Goal: Task Accomplishment & Management: Manage account settings

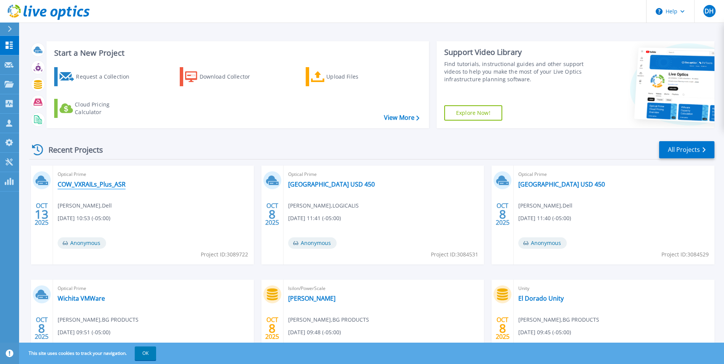
click at [97, 182] on link "COW_VXRAILs_Plus_ASR" at bounding box center [92, 184] width 68 height 8
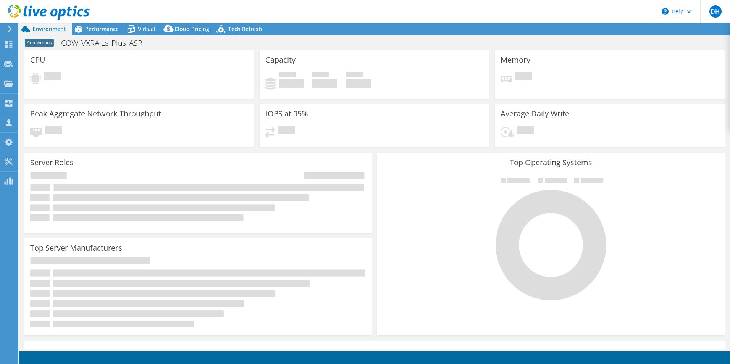
select select "USD"
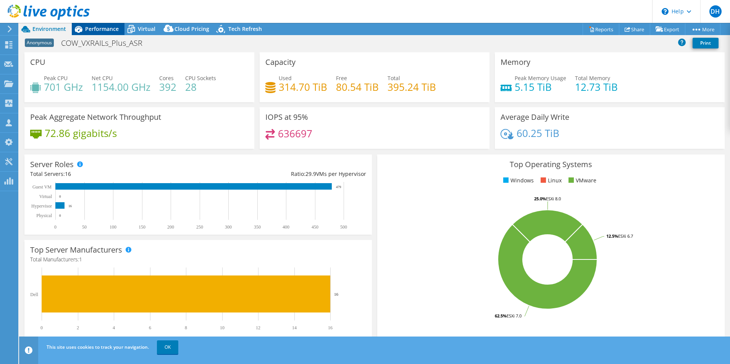
click at [105, 26] on span "Performance" at bounding box center [102, 28] width 34 height 7
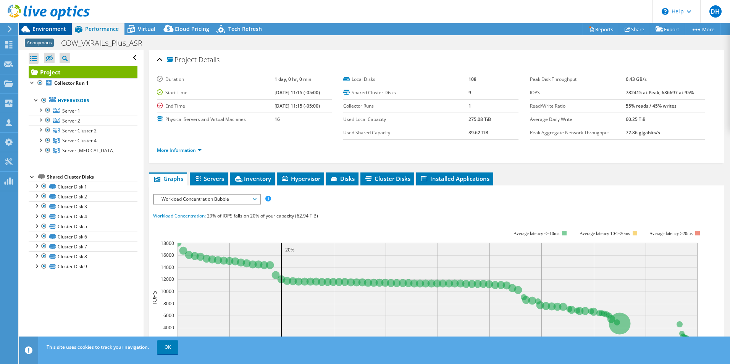
click at [52, 27] on span "Environment" at bounding box center [49, 28] width 34 height 7
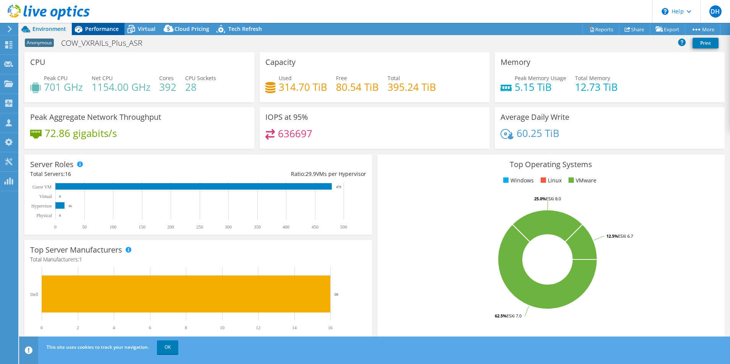
click at [104, 26] on span "Performance" at bounding box center [102, 28] width 34 height 7
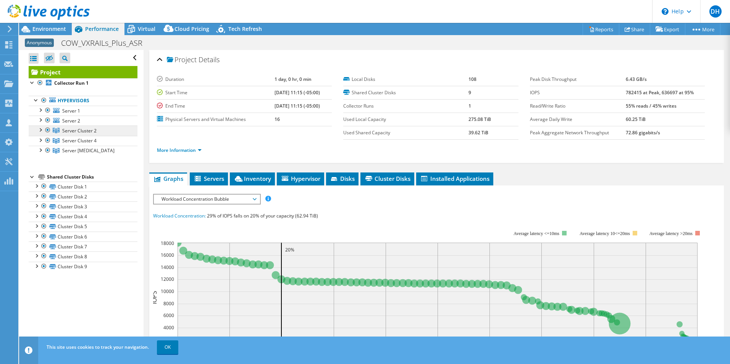
click at [84, 132] on span "Server Cluster 2" at bounding box center [79, 130] width 34 height 6
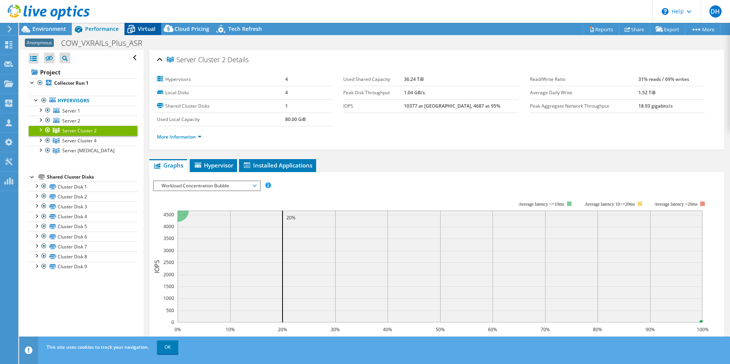
click at [151, 29] on span "Virtual" at bounding box center [147, 28] width 18 height 7
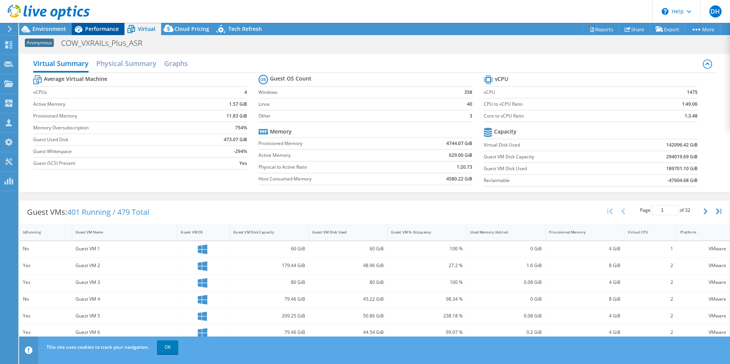
click at [100, 28] on span "Performance" at bounding box center [102, 28] width 34 height 7
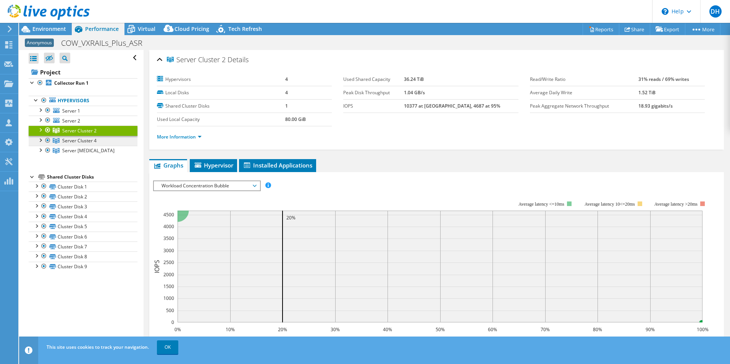
click at [69, 143] on span "Server Cluster 4" at bounding box center [79, 140] width 34 height 6
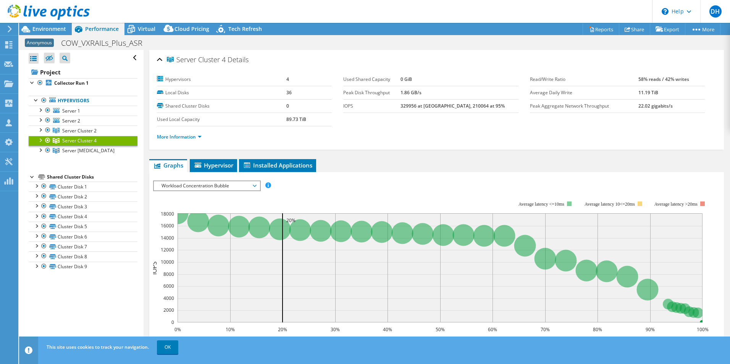
click at [83, 156] on ul "Hypervisors Server 1 Disk 1 Disk 2" at bounding box center [83, 125] width 109 height 75
click at [78, 151] on span "Server Cluster 5" at bounding box center [88, 150] width 52 height 6
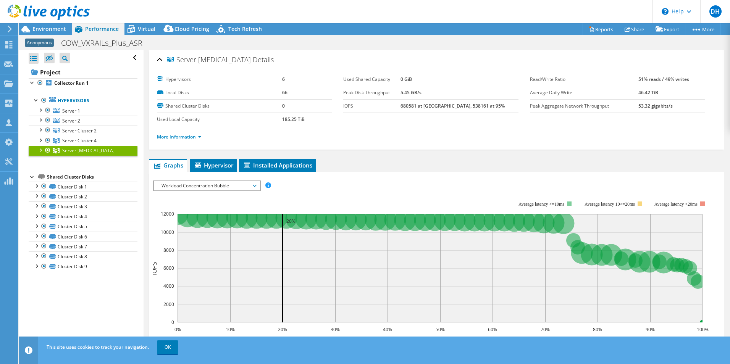
click at [193, 137] on link "More Information" at bounding box center [179, 137] width 45 height 6
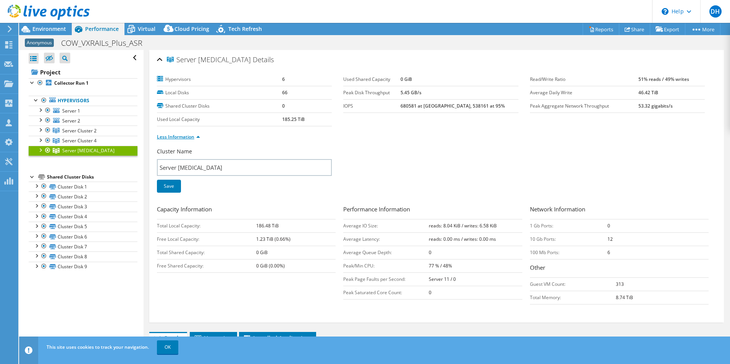
click at [187, 136] on link "Less Information" at bounding box center [178, 137] width 43 height 6
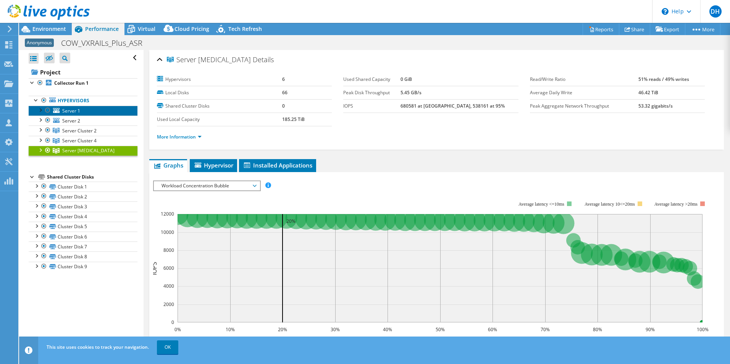
click at [69, 113] on span "Server 1" at bounding box center [71, 111] width 18 height 6
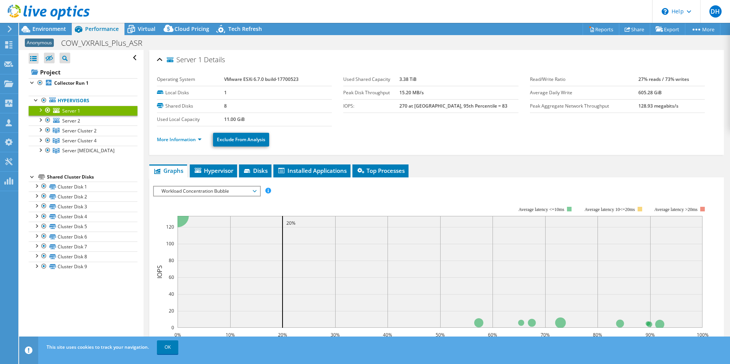
click at [40, 111] on div at bounding box center [40, 110] width 8 height 8
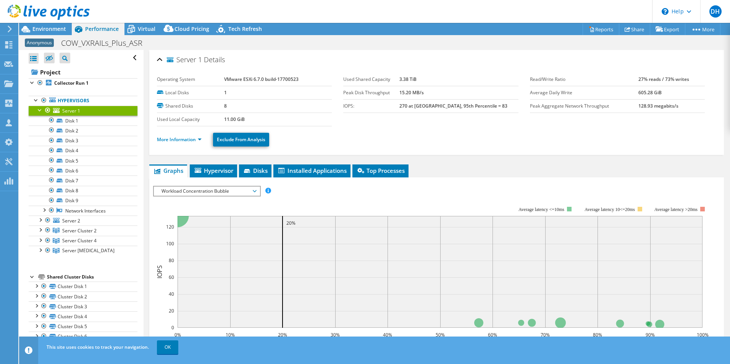
click at [39, 110] on div at bounding box center [40, 110] width 8 height 8
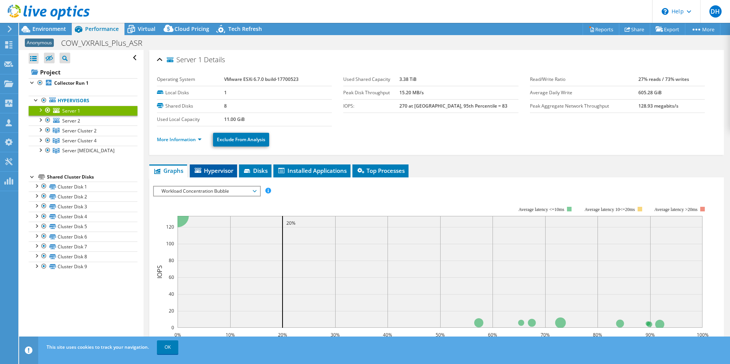
click at [217, 169] on span "Hypervisor" at bounding box center [213, 171] width 40 height 8
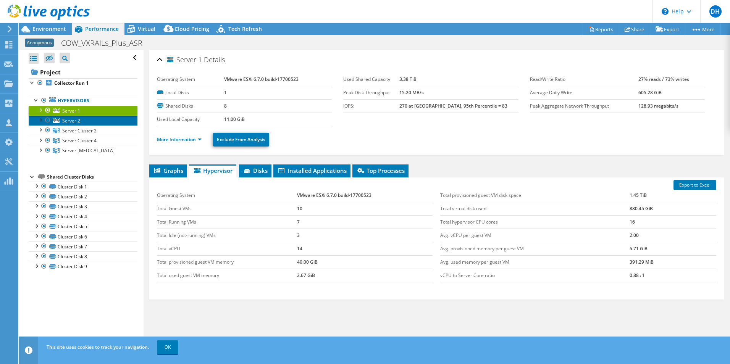
click at [71, 123] on span "Server 2" at bounding box center [71, 121] width 18 height 6
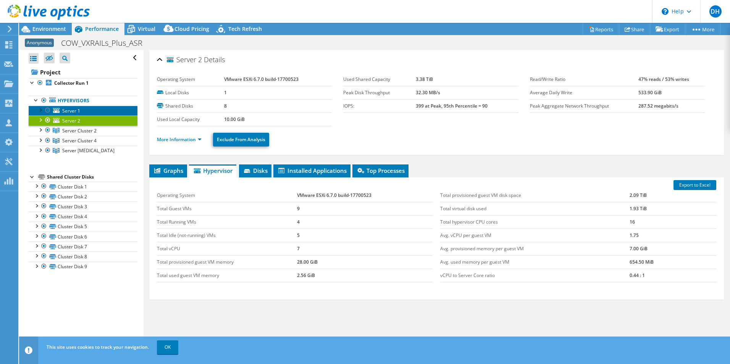
click at [74, 111] on span "Server 1" at bounding box center [71, 111] width 18 height 6
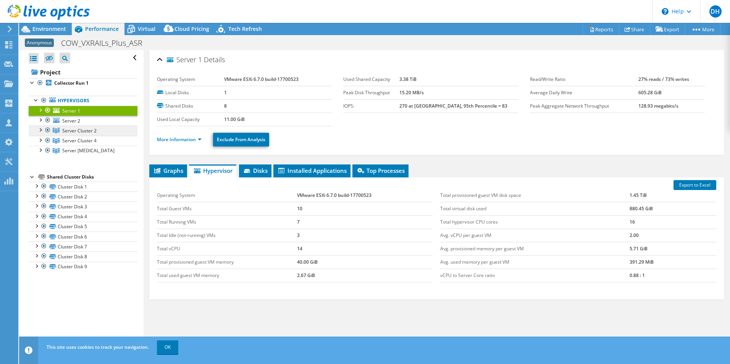
click at [77, 126] on link "Server Cluster 2" at bounding box center [83, 131] width 109 height 10
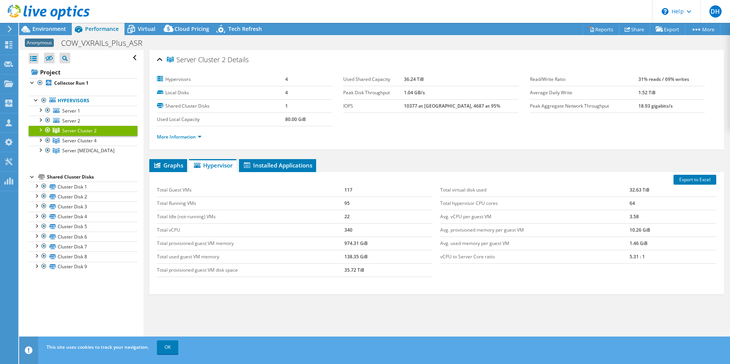
click at [40, 130] on div at bounding box center [40, 130] width 8 height 8
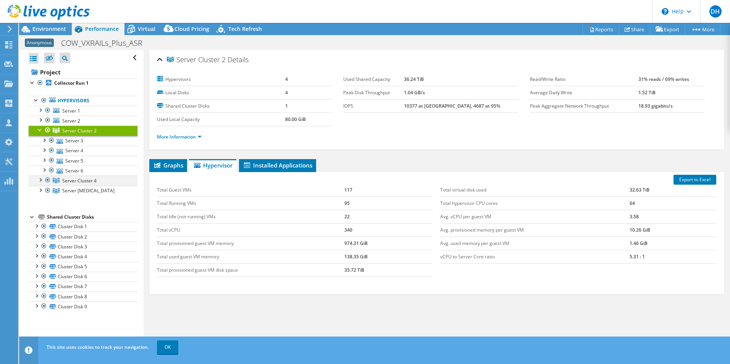
click at [41, 181] on div at bounding box center [40, 180] width 8 height 8
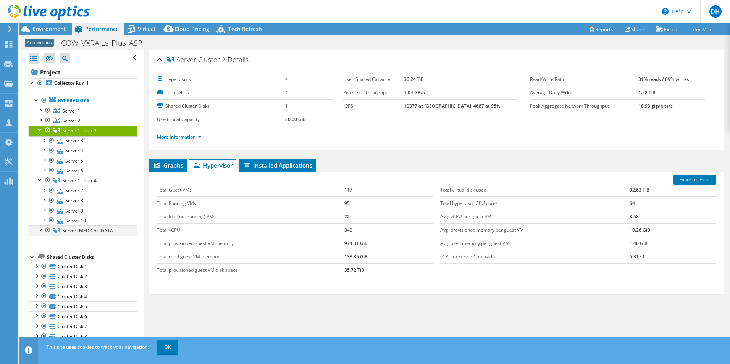
click at [39, 229] on div at bounding box center [40, 229] width 8 height 8
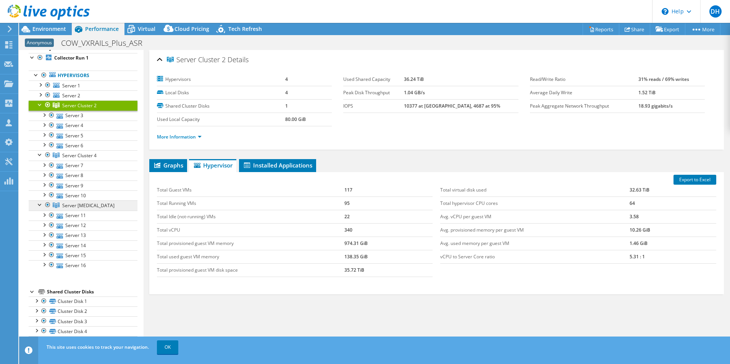
scroll to position [38, 0]
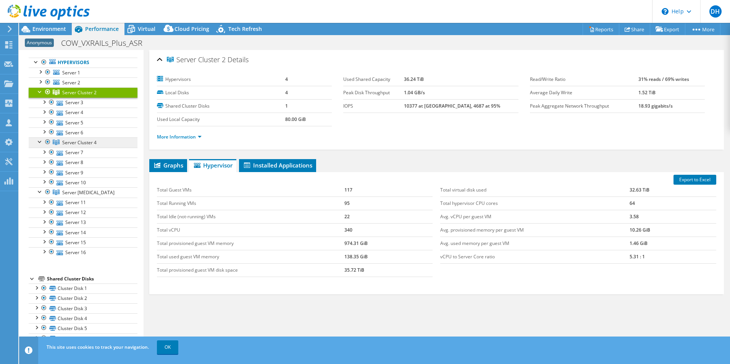
click at [84, 143] on span "Server Cluster 4" at bounding box center [79, 142] width 34 height 6
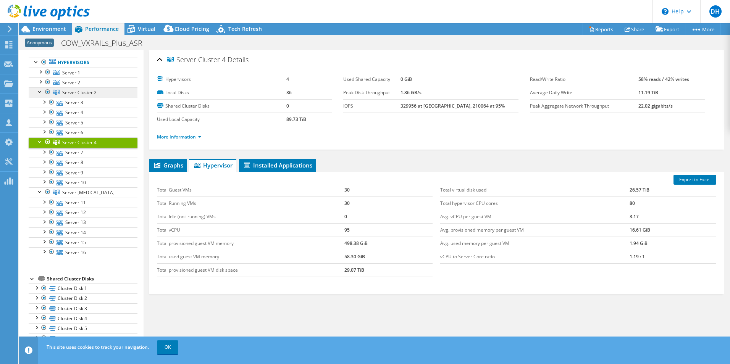
click at [84, 91] on span "Server Cluster 2" at bounding box center [79, 92] width 34 height 6
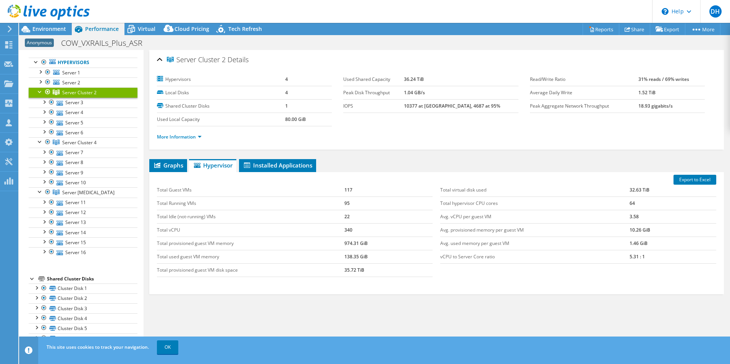
drag, startPoint x: 83, startPoint y: 91, endPoint x: 64, endPoint y: 93, distance: 18.8
click at [64, 93] on span "Server Cluster 2" at bounding box center [79, 92] width 34 height 6
click at [80, 140] on span "Server Cluster 4" at bounding box center [79, 142] width 34 height 6
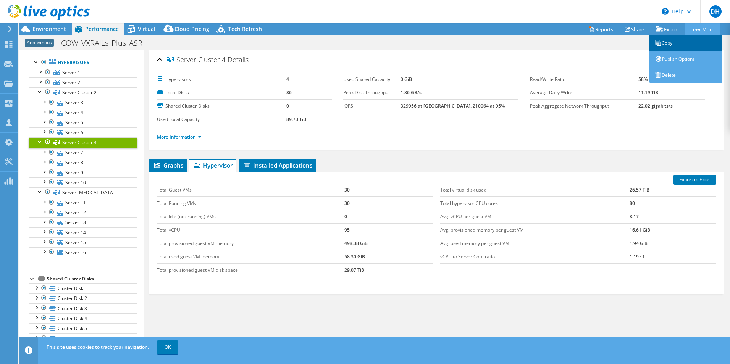
click at [664, 44] on link "Copy" at bounding box center [685, 43] width 72 height 16
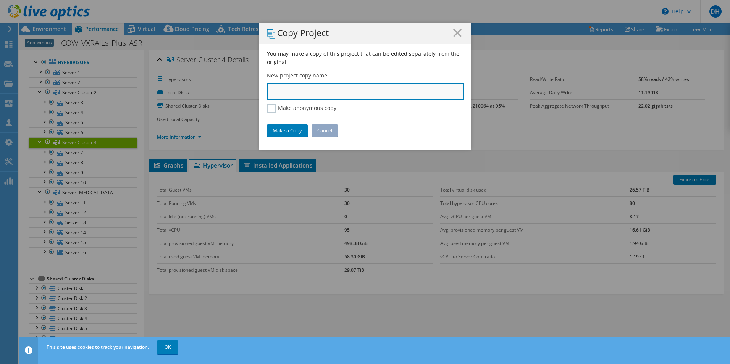
click at [321, 96] on input "text" at bounding box center [365, 91] width 196 height 17
type input "CoW_Gemini"
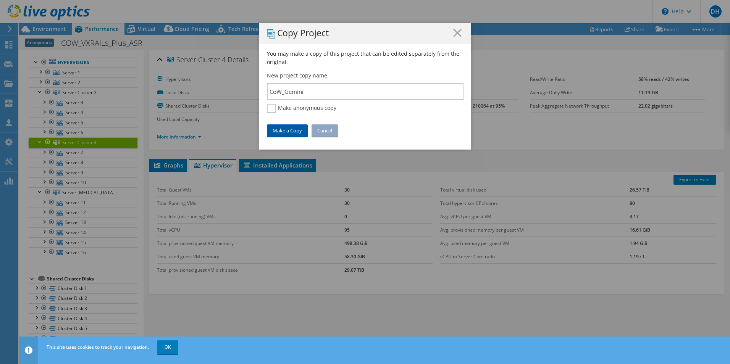
click at [287, 129] on link "Make a Copy" at bounding box center [287, 130] width 41 height 12
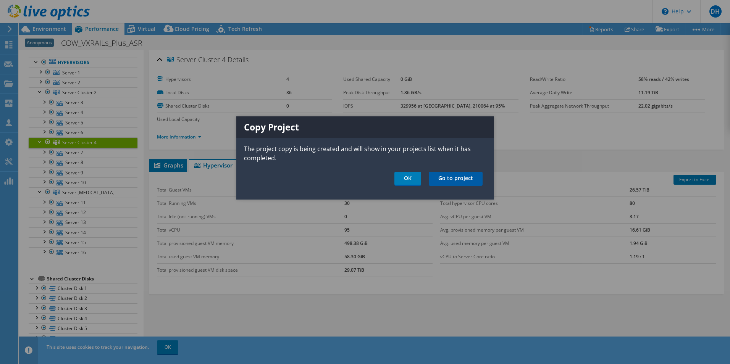
click at [448, 180] on link "Go to project" at bounding box center [455, 179] width 54 height 14
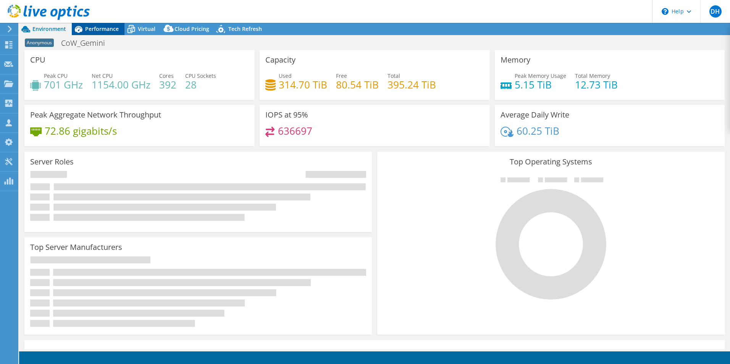
select select "USD"
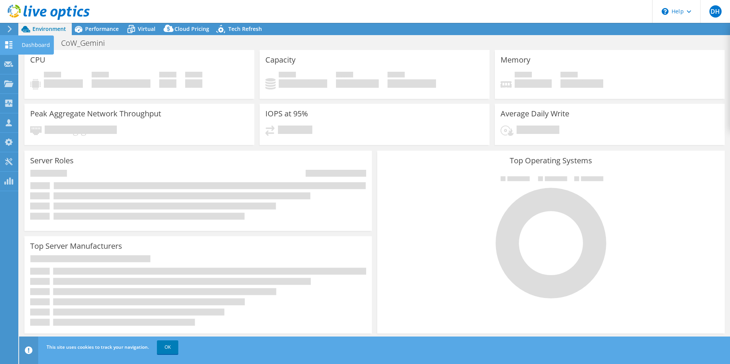
click at [8, 47] on use at bounding box center [8, 44] width 7 height 7
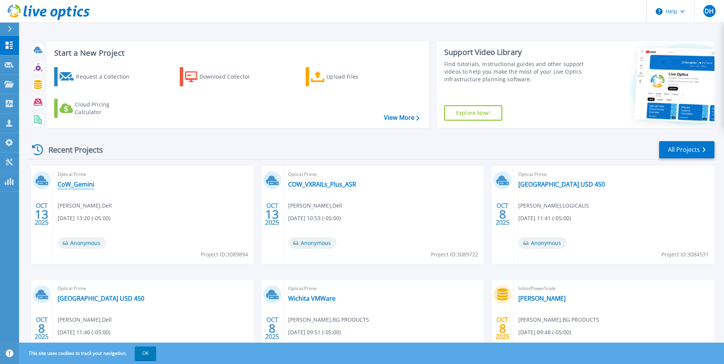
click at [81, 184] on link "CoW_Gemini" at bounding box center [76, 184] width 37 height 8
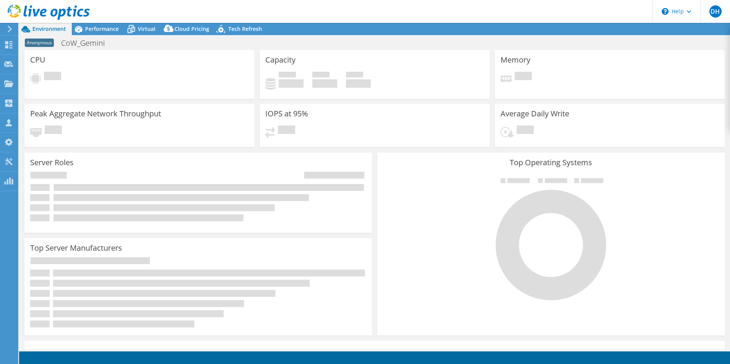
select select "USD"
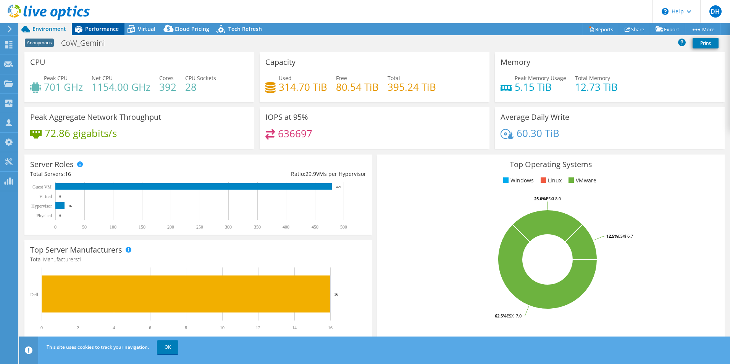
click at [112, 31] on span "Performance" at bounding box center [102, 28] width 34 height 7
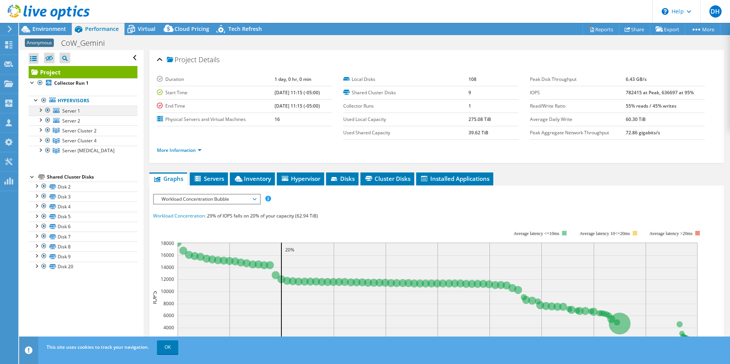
click at [47, 110] on div at bounding box center [48, 110] width 8 height 9
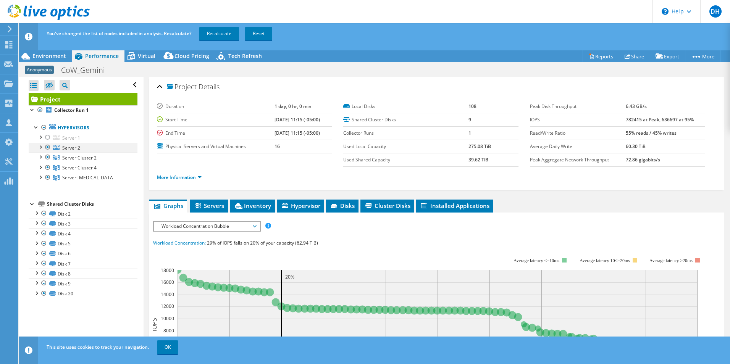
click at [47, 150] on div at bounding box center [48, 147] width 8 height 9
click at [49, 166] on div at bounding box center [48, 167] width 8 height 9
click at [49, 176] on div at bounding box center [48, 177] width 8 height 9
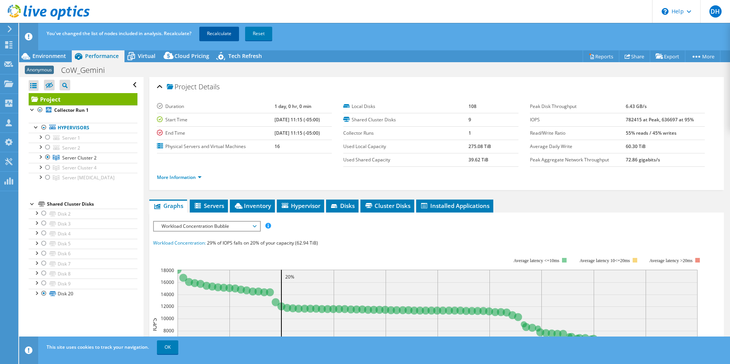
click at [218, 32] on link "Recalculate" at bounding box center [219, 34] width 40 height 14
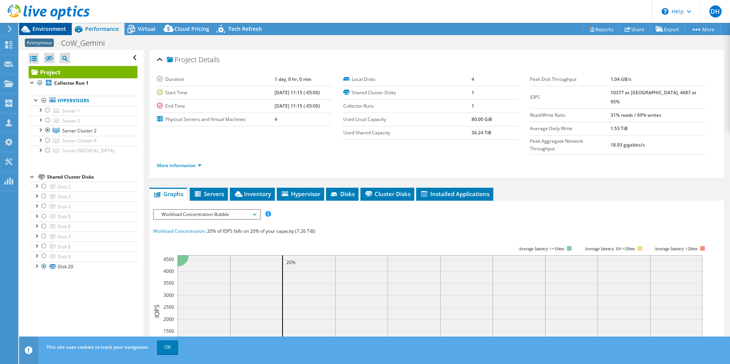
click at [48, 26] on span "Environment" at bounding box center [49, 28] width 34 height 7
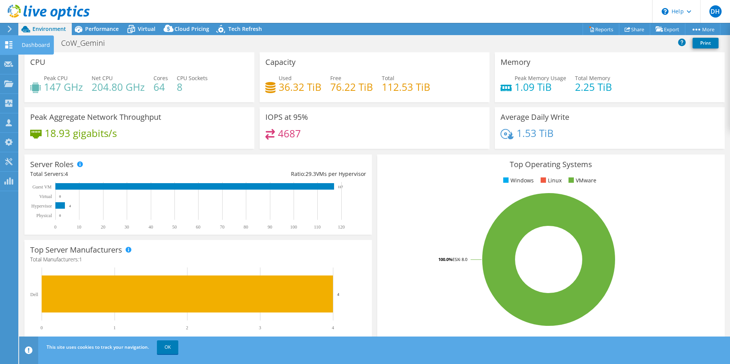
click at [8, 41] on use at bounding box center [8, 44] width 7 height 7
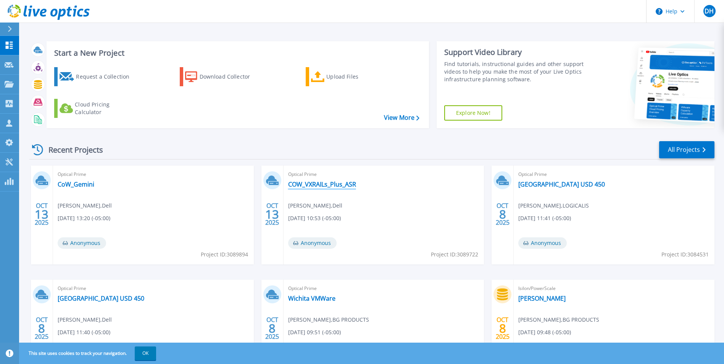
click at [317, 187] on link "COW_VXRAILs_Plus_ASR" at bounding box center [322, 184] width 68 height 8
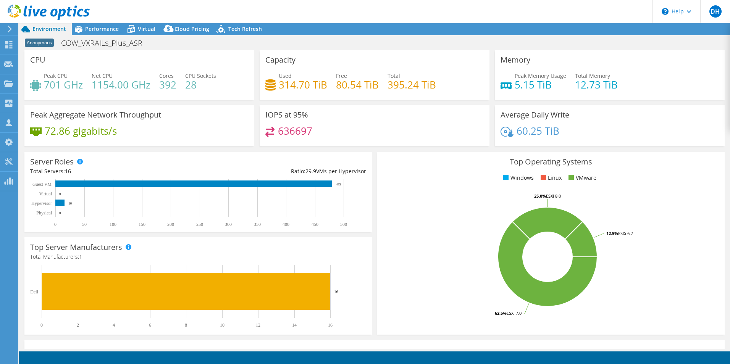
select select "USD"
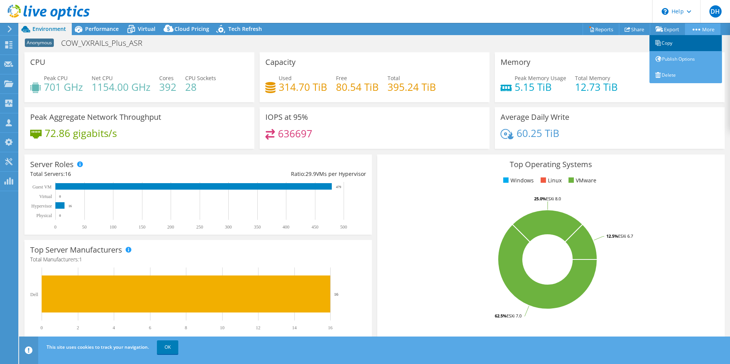
click at [680, 45] on link "Copy" at bounding box center [685, 43] width 72 height 16
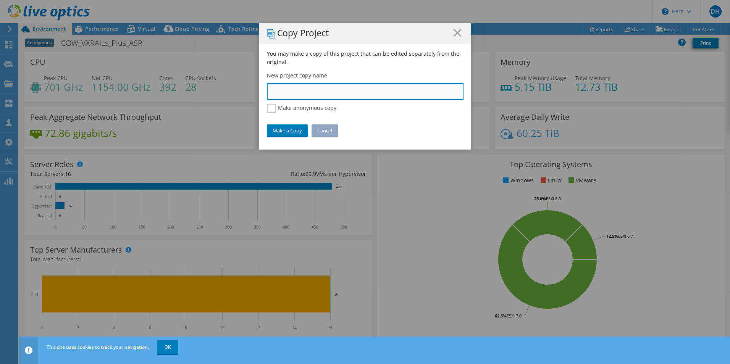
click at [279, 89] on input "text" at bounding box center [365, 91] width 196 height 17
type input "CoW_Viking"
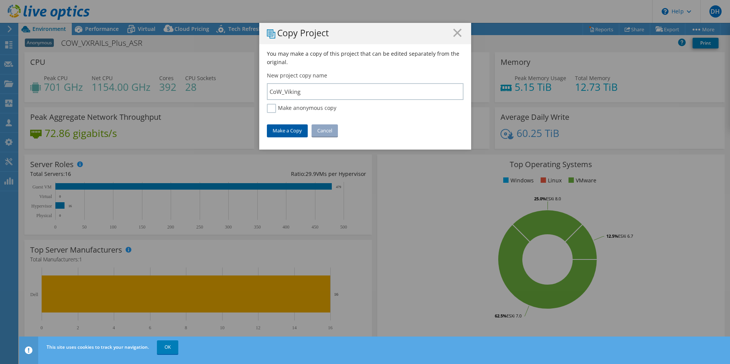
drag, startPoint x: 285, startPoint y: 132, endPoint x: 284, endPoint y: 127, distance: 4.8
click at [285, 132] on link "Make a Copy" at bounding box center [287, 130] width 41 height 12
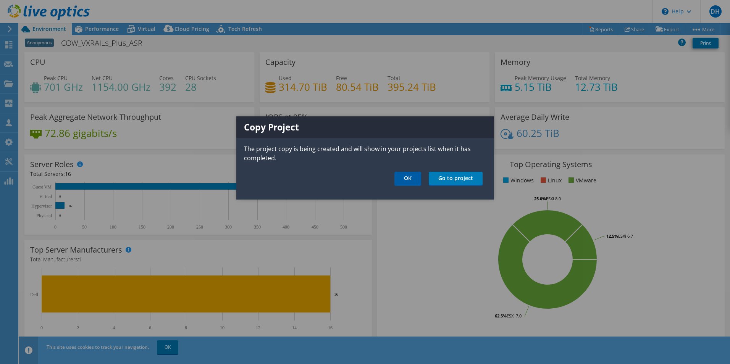
click at [404, 178] on link "OK" at bounding box center [407, 179] width 27 height 14
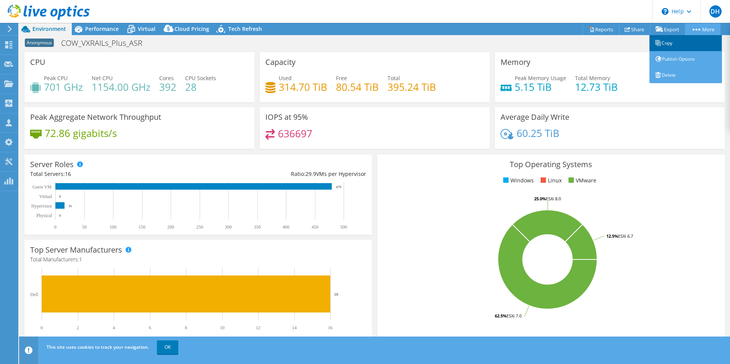
click at [681, 45] on link "Copy" at bounding box center [685, 43] width 72 height 16
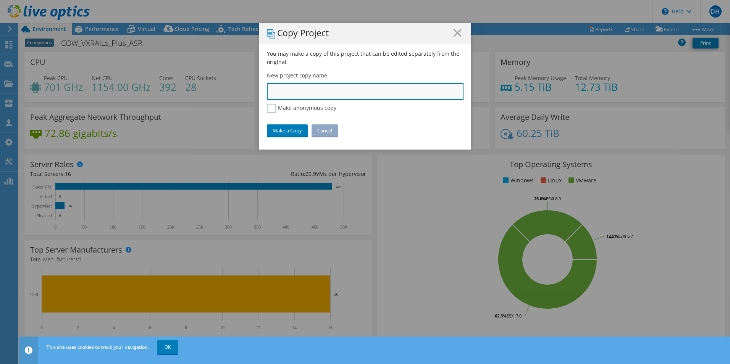
click at [288, 93] on input "text" at bounding box center [365, 91] width 196 height 17
type input "CoW_Mercury"
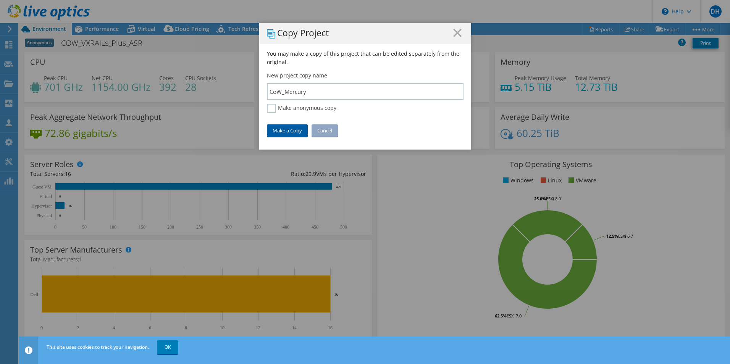
click at [291, 131] on link "Make a Copy" at bounding box center [287, 130] width 41 height 12
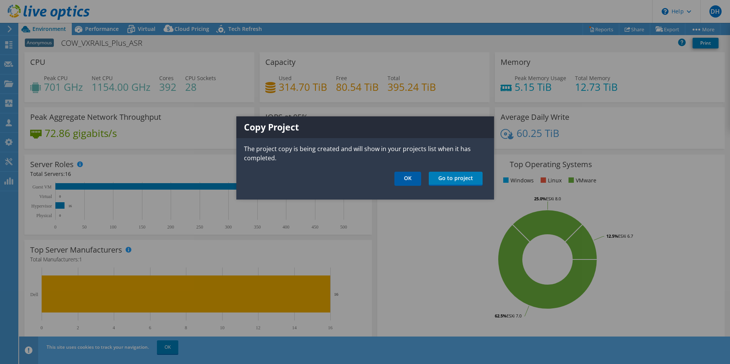
click at [410, 176] on link "OK" at bounding box center [407, 179] width 27 height 14
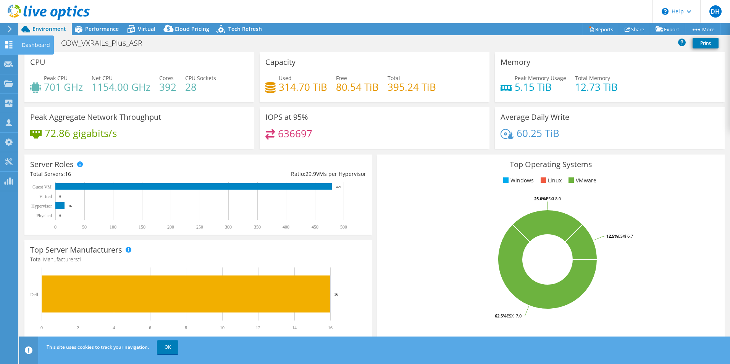
click at [11, 46] on use at bounding box center [8, 44] width 7 height 7
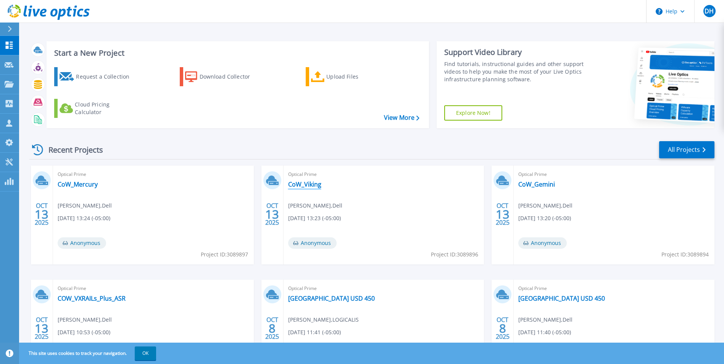
click at [304, 185] on link "CoW_Viking" at bounding box center [304, 184] width 33 height 8
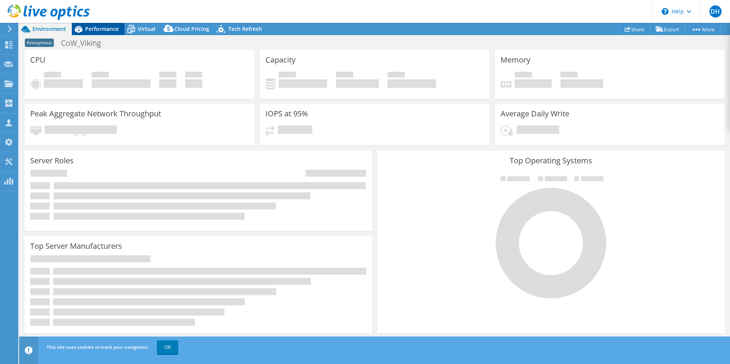
click at [102, 31] on span "Performance" at bounding box center [102, 28] width 34 height 7
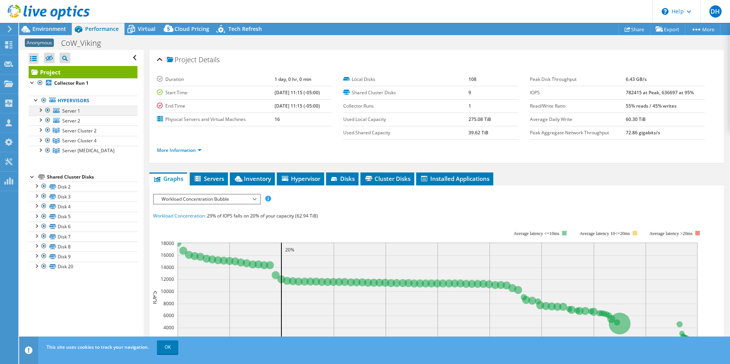
click at [47, 110] on div at bounding box center [48, 110] width 8 height 9
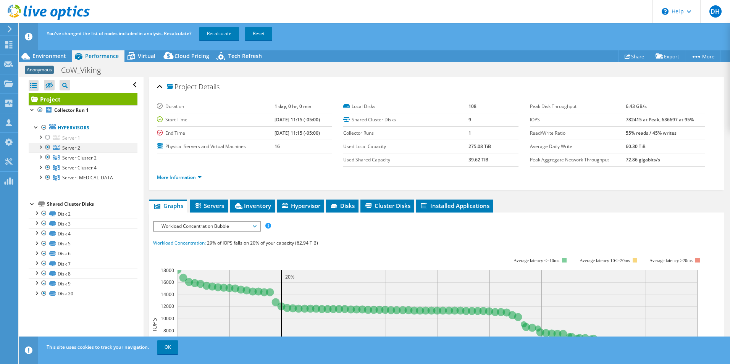
click at [47, 147] on div at bounding box center [48, 147] width 8 height 9
click at [47, 159] on div at bounding box center [48, 157] width 8 height 9
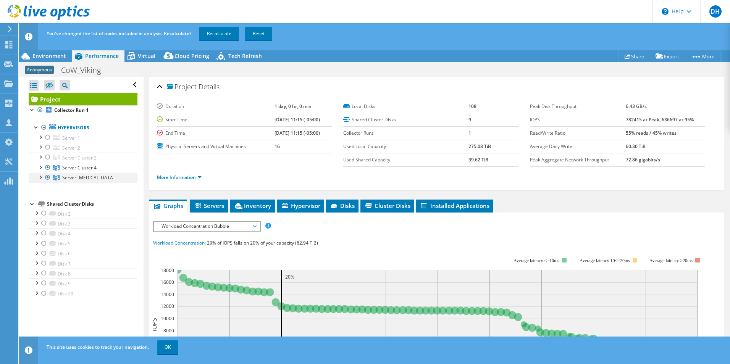
click at [45, 175] on div at bounding box center [48, 177] width 8 height 9
click at [217, 32] on link "Recalculate" at bounding box center [219, 34] width 40 height 14
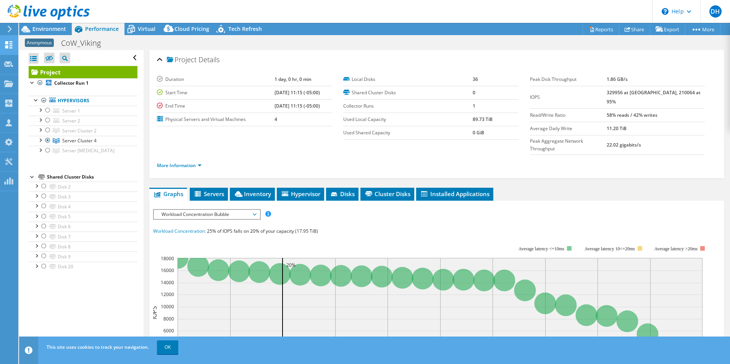
click at [10, 45] on use at bounding box center [8, 44] width 7 height 7
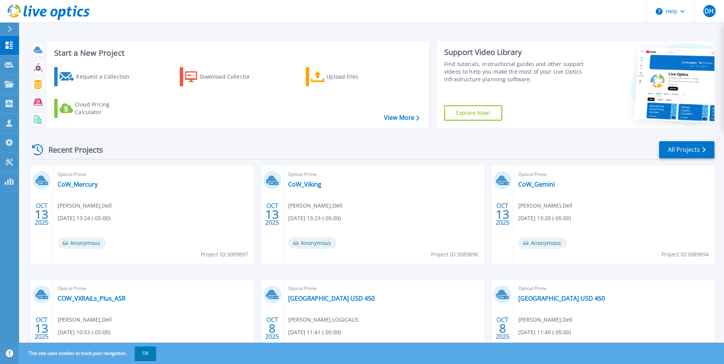
click at [78, 179] on div "Optical Prime CoW_Mercury Brett Edwards , Dell 10/13/2025, 13:24 (-05:00) Anony…" at bounding box center [153, 215] width 201 height 99
click at [82, 185] on link "CoW_Mercury" at bounding box center [78, 184] width 40 height 8
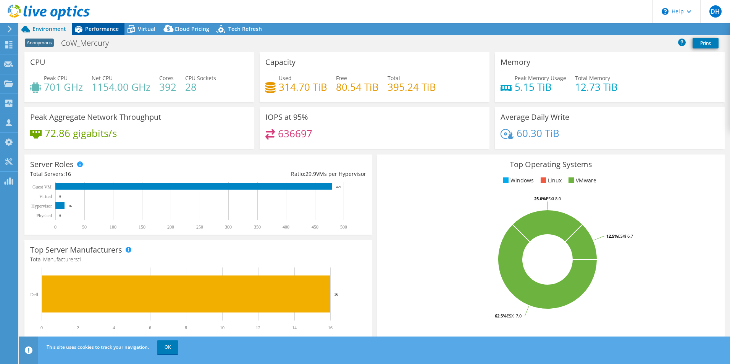
click at [105, 27] on span "Performance" at bounding box center [102, 28] width 34 height 7
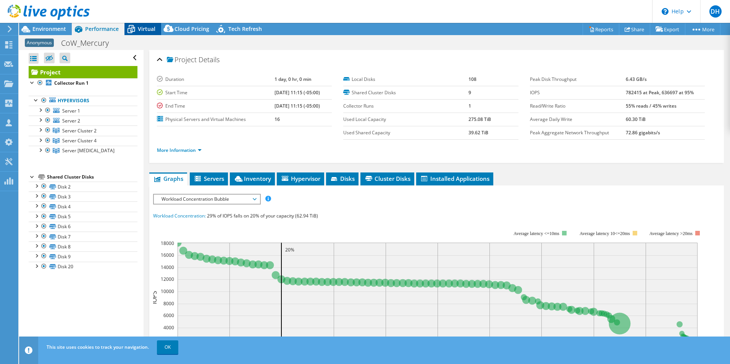
click at [135, 27] on icon at bounding box center [130, 29] width 13 height 13
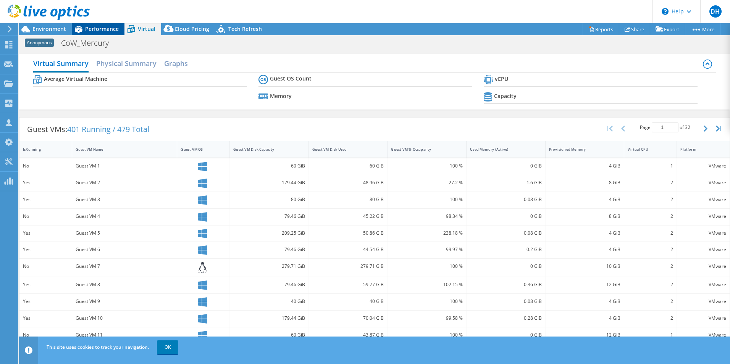
click at [105, 27] on span "Performance" at bounding box center [102, 28] width 34 height 7
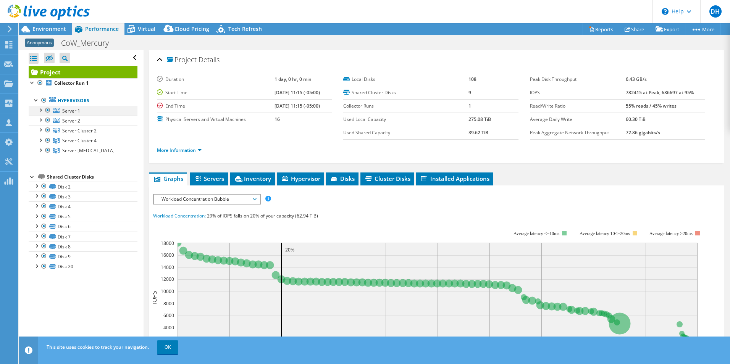
click at [48, 108] on div at bounding box center [48, 110] width 8 height 9
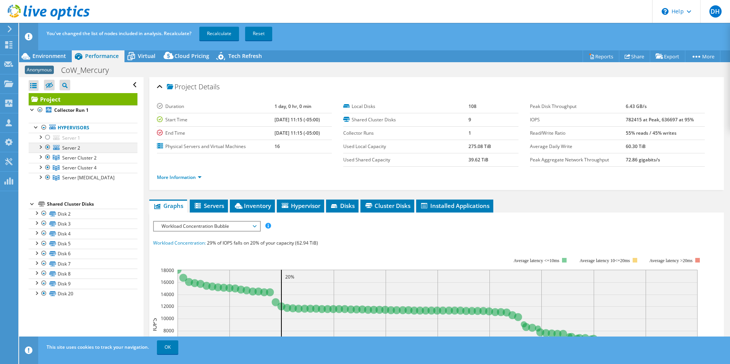
click at [47, 150] on div at bounding box center [48, 147] width 8 height 9
click at [46, 159] on div at bounding box center [48, 157] width 8 height 9
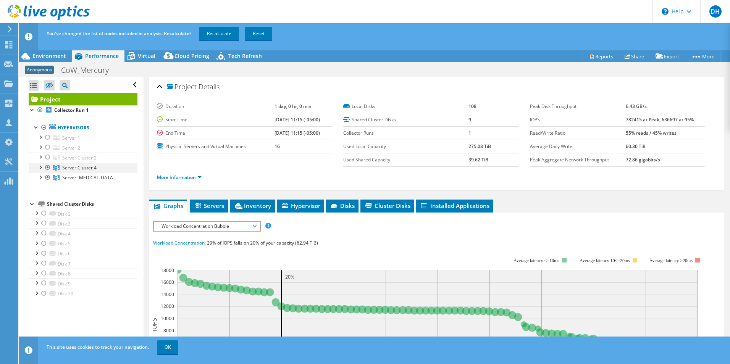
click at [48, 166] on div at bounding box center [48, 167] width 8 height 9
click at [215, 29] on link "Recalculate" at bounding box center [219, 34] width 40 height 14
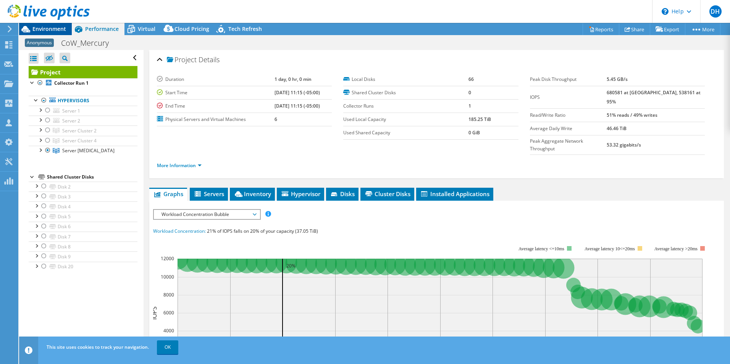
click at [51, 30] on span "Environment" at bounding box center [49, 28] width 34 height 7
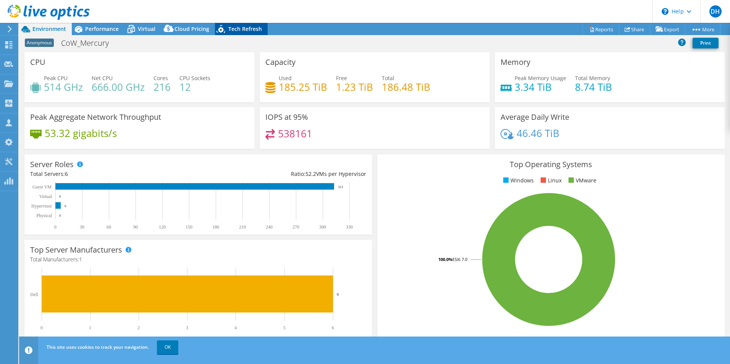
click at [221, 31] on icon at bounding box center [220, 29] width 9 height 8
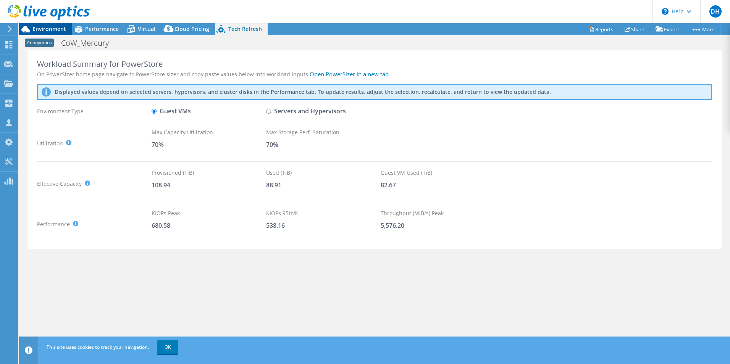
click at [50, 34] on div "Environment" at bounding box center [45, 29] width 53 height 12
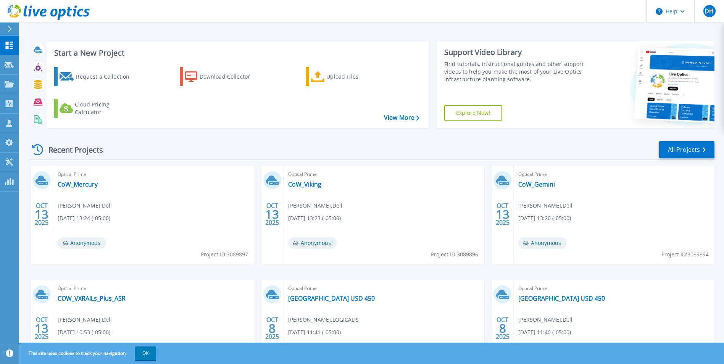
click at [236, 254] on span "Project ID: 3089897" at bounding box center [224, 254] width 47 height 8
copy span "3089897"
click at [473, 255] on span "Project ID: 3089896" at bounding box center [454, 254] width 47 height 8
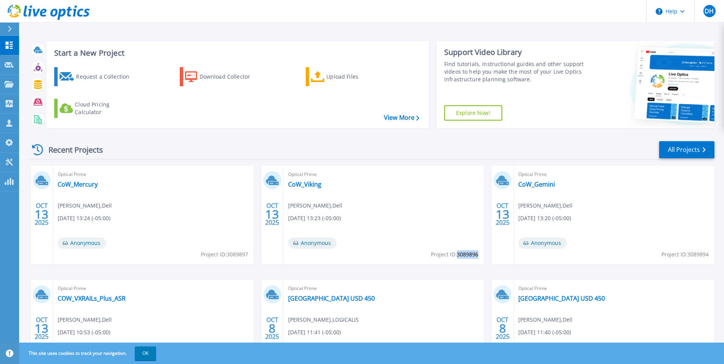
copy span "3089896"
click at [698, 253] on span "Project ID: 3089894" at bounding box center [684, 254] width 47 height 8
drag, startPoint x: 698, startPoint y: 253, endPoint x: 703, endPoint y: 255, distance: 5.3
copy span "3089894"
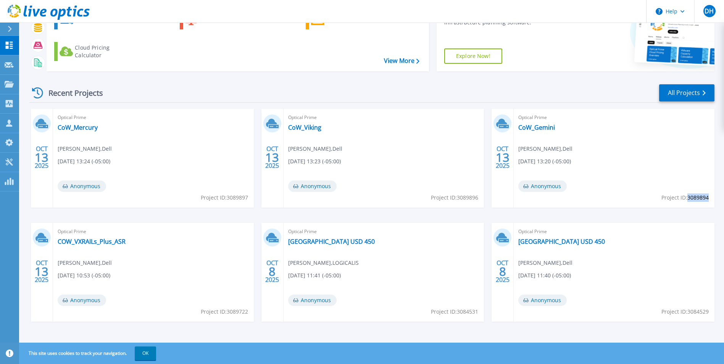
scroll to position [59, 0]
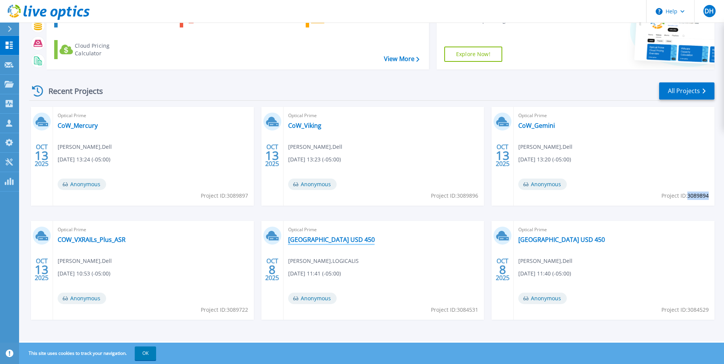
click at [346, 238] on link "[GEOGRAPHIC_DATA] USD 450" at bounding box center [331, 240] width 87 height 8
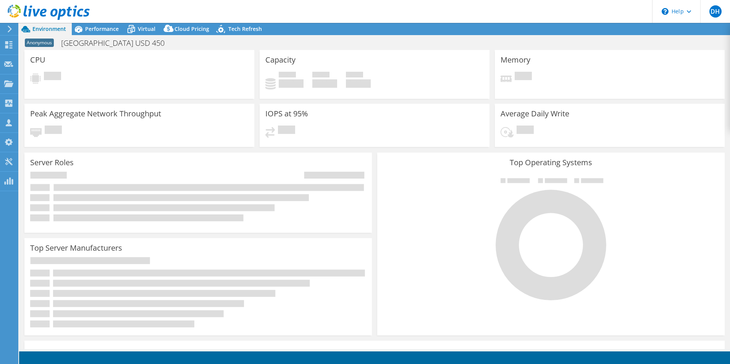
select select "USD"
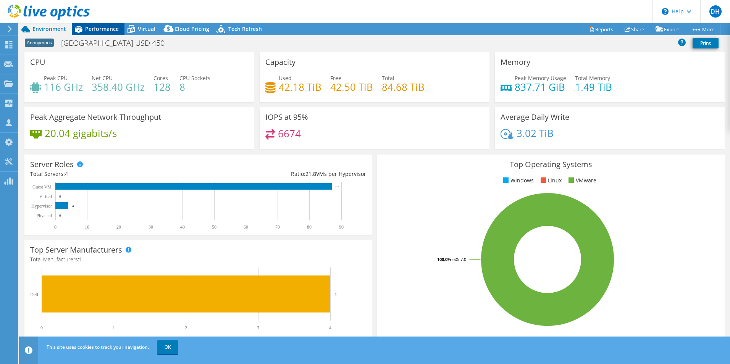
click at [102, 26] on span "Performance" at bounding box center [102, 28] width 34 height 7
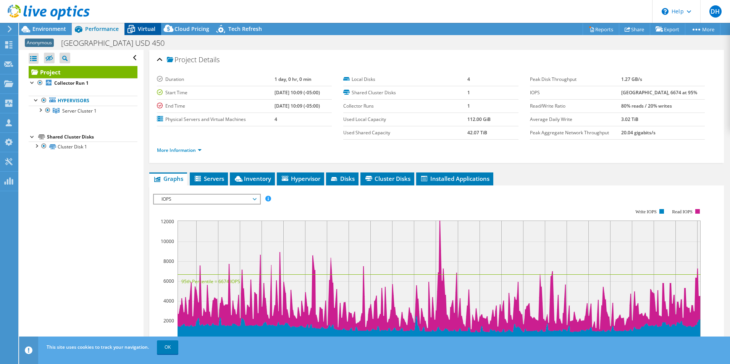
click at [142, 31] on span "Virtual" at bounding box center [147, 28] width 18 height 7
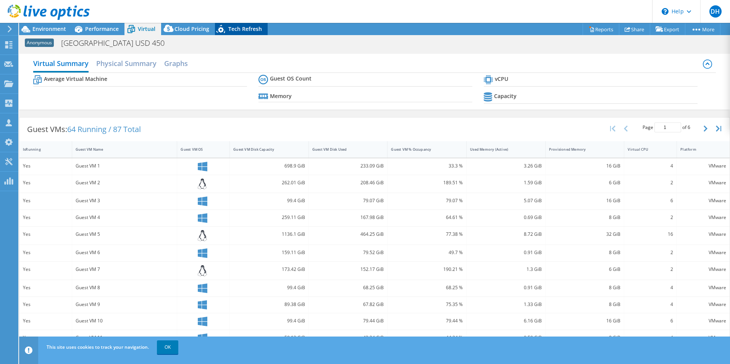
click at [243, 32] on span "Tech Refresh" at bounding box center [245, 28] width 34 height 7
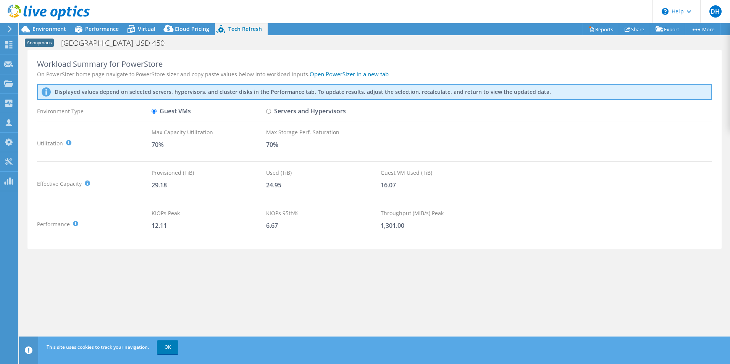
click at [269, 111] on input "Servers and Hypervisors" at bounding box center [268, 111] width 5 height 5
radio input "true"
click at [161, 109] on label "Guest VMs" at bounding box center [170, 111] width 39 height 13
click at [156, 109] on input "Guest VMs" at bounding box center [153, 111] width 5 height 5
radio input "true"
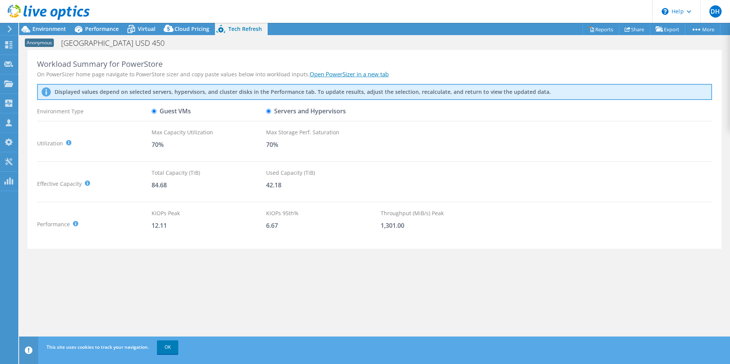
radio input "false"
click at [92, 29] on span "Performance" at bounding box center [102, 28] width 34 height 7
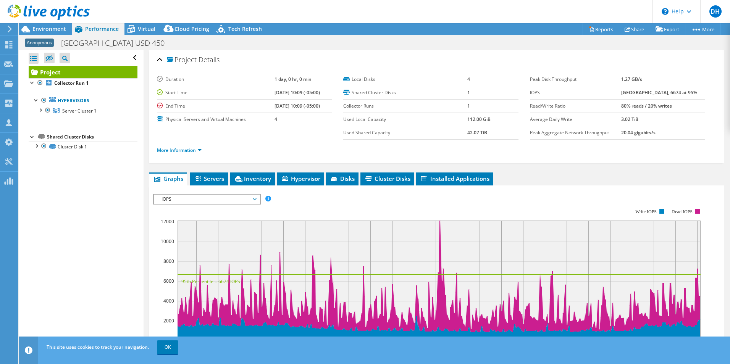
click at [51, 25] on div at bounding box center [45, 13] width 90 height 26
click at [63, 26] on span "Environment" at bounding box center [49, 28] width 34 height 7
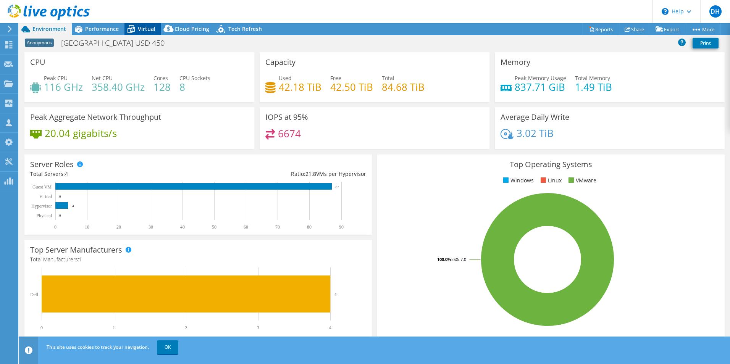
click at [143, 30] on span "Virtual" at bounding box center [147, 28] width 18 height 7
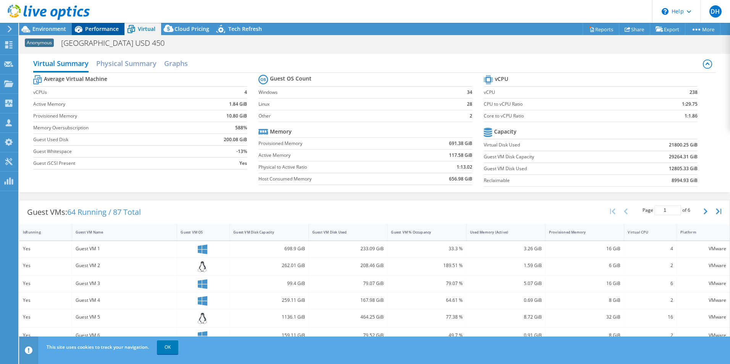
click at [93, 26] on span "Performance" at bounding box center [102, 28] width 34 height 7
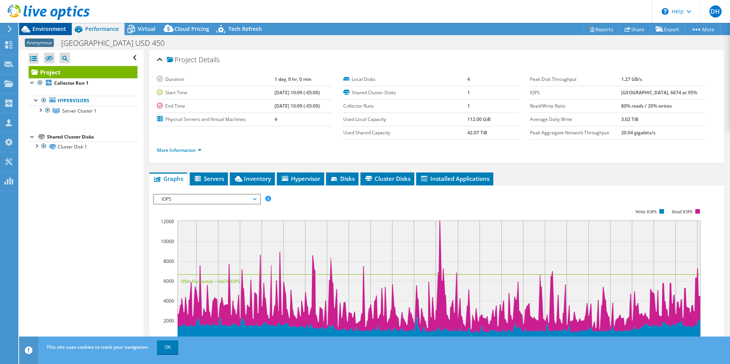
click at [65, 28] on span "Environment" at bounding box center [49, 28] width 34 height 7
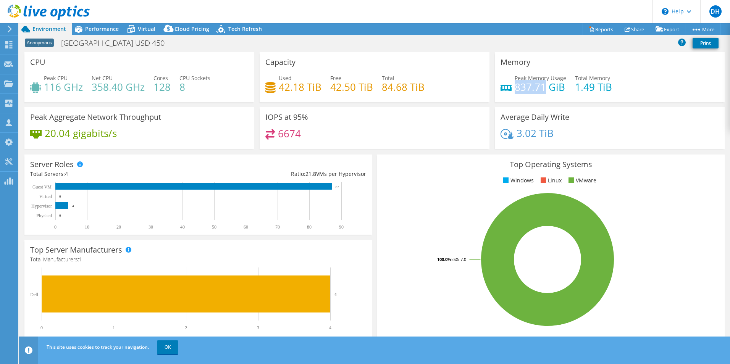
drag, startPoint x: 541, startPoint y: 90, endPoint x: 512, endPoint y: 88, distance: 28.7
click at [514, 88] on h4 "837.71 GiB" at bounding box center [540, 87] width 52 height 8
copy h4 "837.71"
click at [136, 29] on icon at bounding box center [130, 29] width 13 height 13
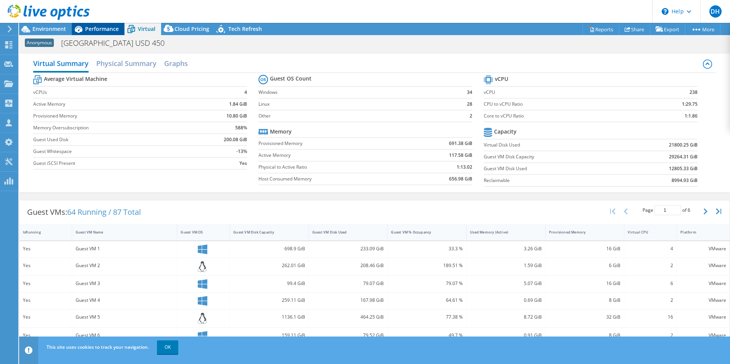
click at [95, 24] on div "Performance" at bounding box center [98, 29] width 53 height 12
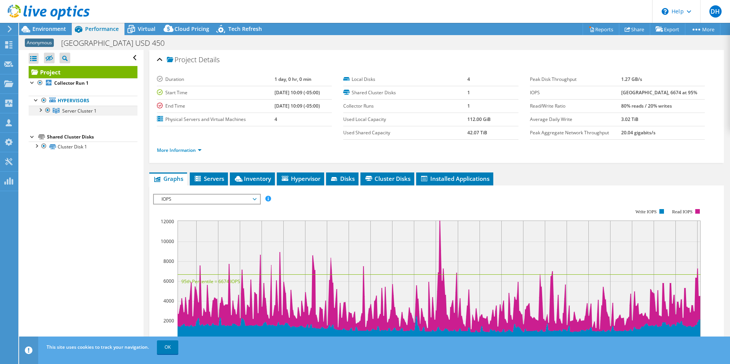
click at [40, 110] on div at bounding box center [40, 110] width 8 height 8
click at [41, 116] on div at bounding box center [44, 120] width 8 height 8
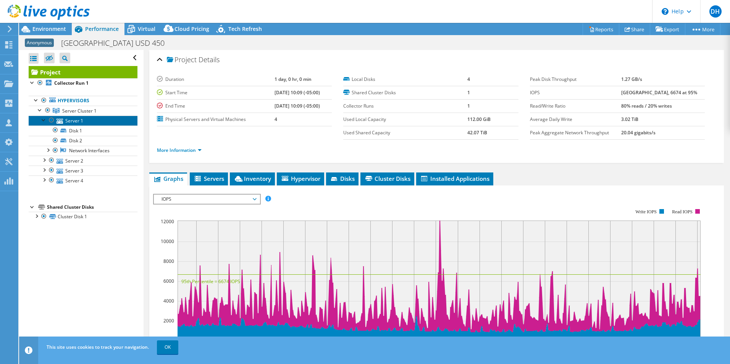
click at [77, 121] on link "Server 1" at bounding box center [83, 121] width 109 height 10
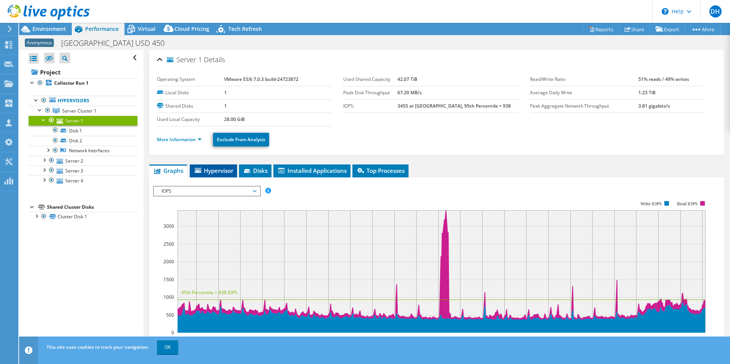
click at [207, 166] on li "Hypervisor" at bounding box center [213, 170] width 47 height 13
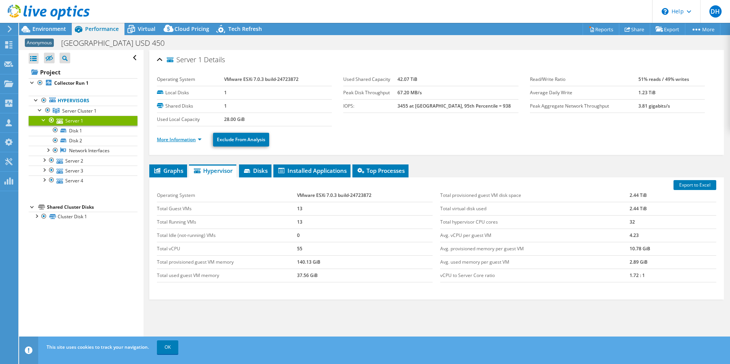
click at [190, 139] on link "More Information" at bounding box center [179, 139] width 45 height 6
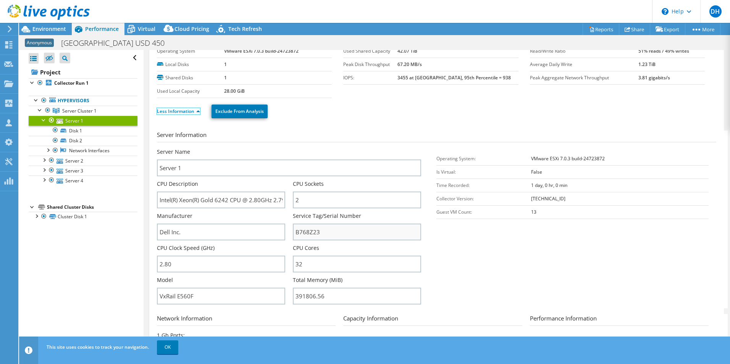
scroll to position [38, 0]
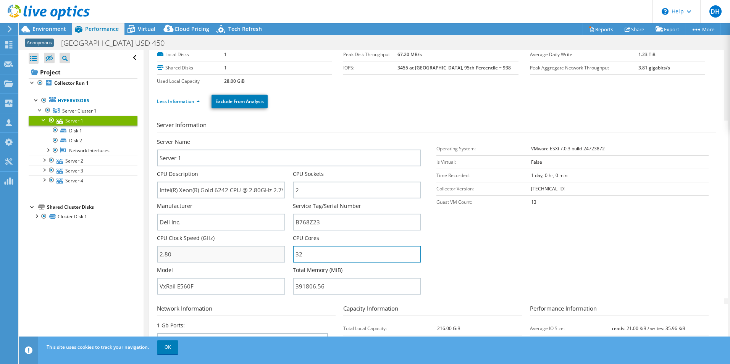
drag, startPoint x: 308, startPoint y: 256, endPoint x: 283, endPoint y: 253, distance: 25.1
click at [283, 138] on div "Server Name Server 1 CPU Description Intel(R) Xeon(R) Gold 6242 CPU @ 2.80GHz 2…" at bounding box center [293, 138] width 272 height 0
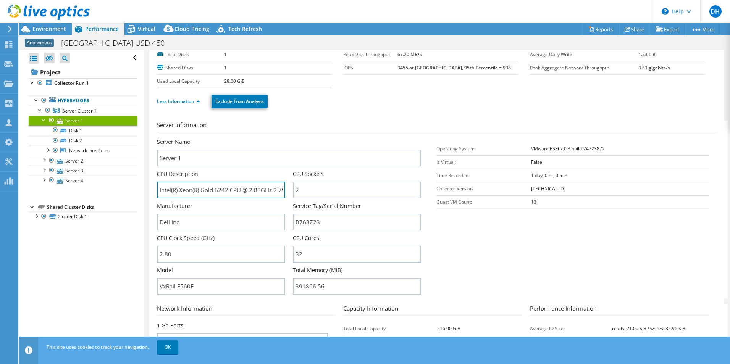
scroll to position [0, 16]
drag, startPoint x: 250, startPoint y: 186, endPoint x: 444, endPoint y: 170, distance: 194.9
click at [432, 172] on div "Server Name Server 1 CPU Description Intel(R) Xeon(R) Gold 6242 CPU @ 2.80GHz 2…" at bounding box center [297, 218] width 280 height 160
click at [248, 188] on input "Intel(R) Xeon(R) Gold 6242 CPU @ 2.80GHz 2.79 GHz" at bounding box center [221, 190] width 128 height 17
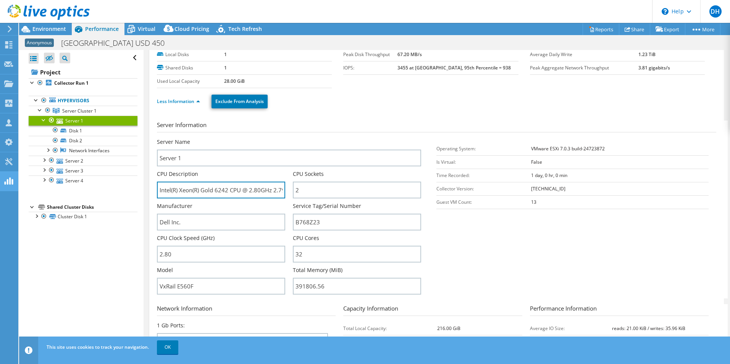
drag, startPoint x: 272, startPoint y: 189, endPoint x: 0, endPoint y: 184, distance: 272.1
click at [0, 185] on html "DH Channel Partner [PERSON_NAME] [PERSON_NAME][EMAIL_ADDRESS][PERSON_NAME][DOMA…" at bounding box center [365, 182] width 730 height 364
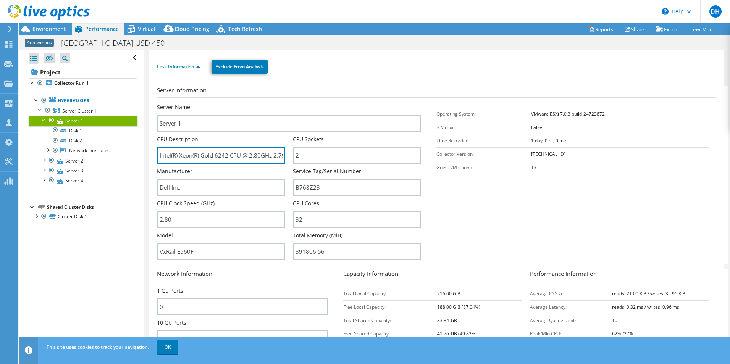
scroll to position [153, 0]
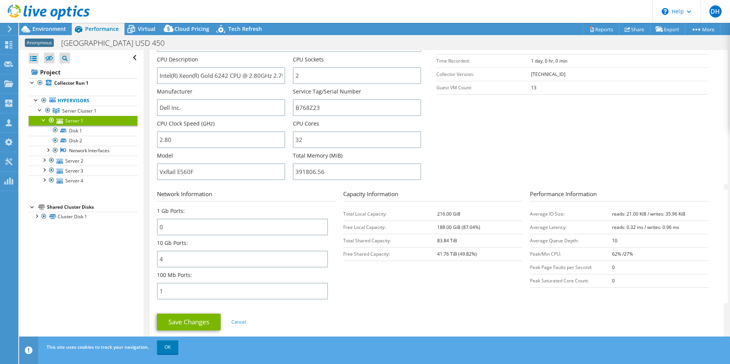
click at [583, 153] on section "Server Information Server Name Server 1 CPU Description Intel(R) Xeon(R) Gold 6…" at bounding box center [438, 95] width 563 height 178
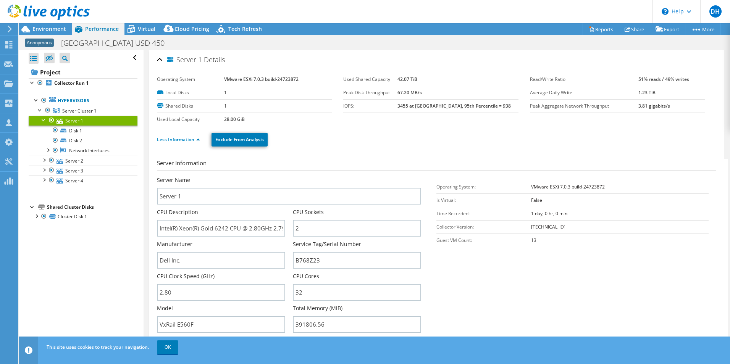
click at [43, 121] on div at bounding box center [44, 120] width 8 height 8
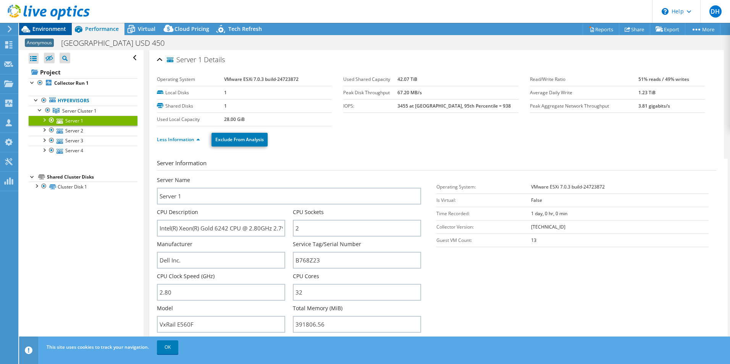
click at [50, 33] on div "Environment" at bounding box center [45, 29] width 53 height 12
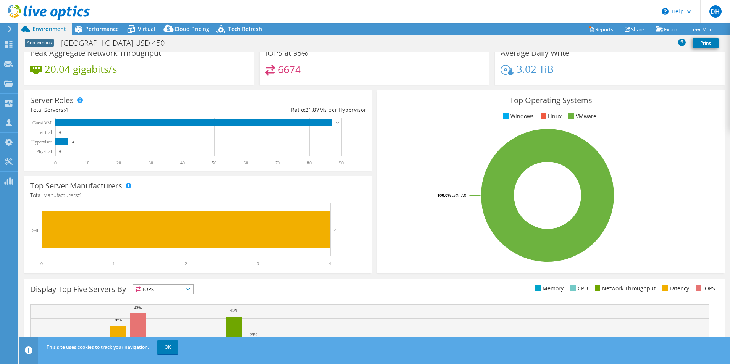
scroll to position [145, 0]
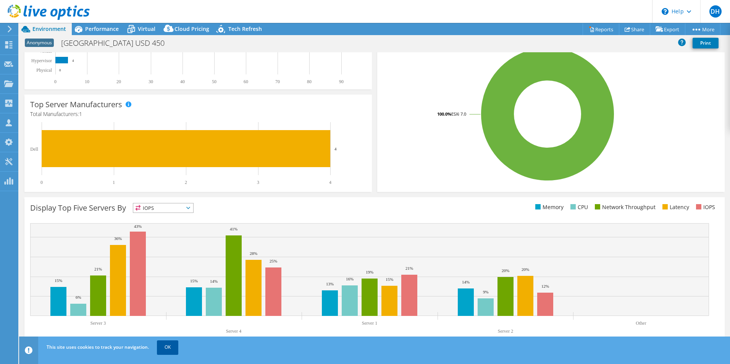
click at [173, 345] on link "OK" at bounding box center [167, 347] width 21 height 14
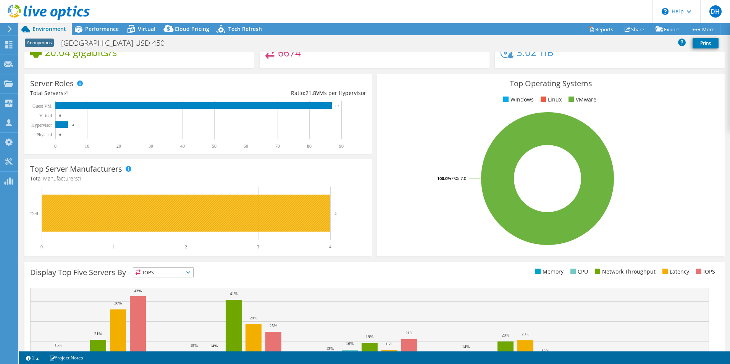
scroll to position [0, 0]
